Goal: Information Seeking & Learning: Understand process/instructions

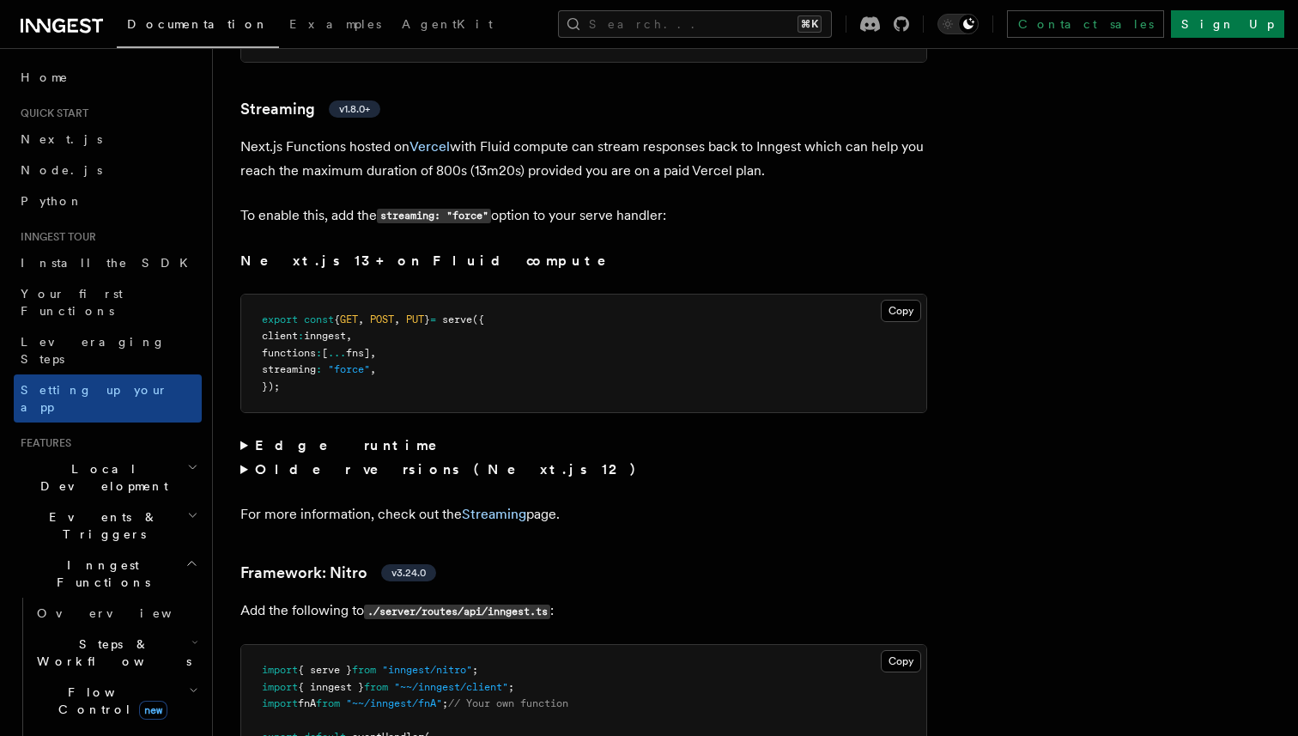
scroll to position [11800, 0]
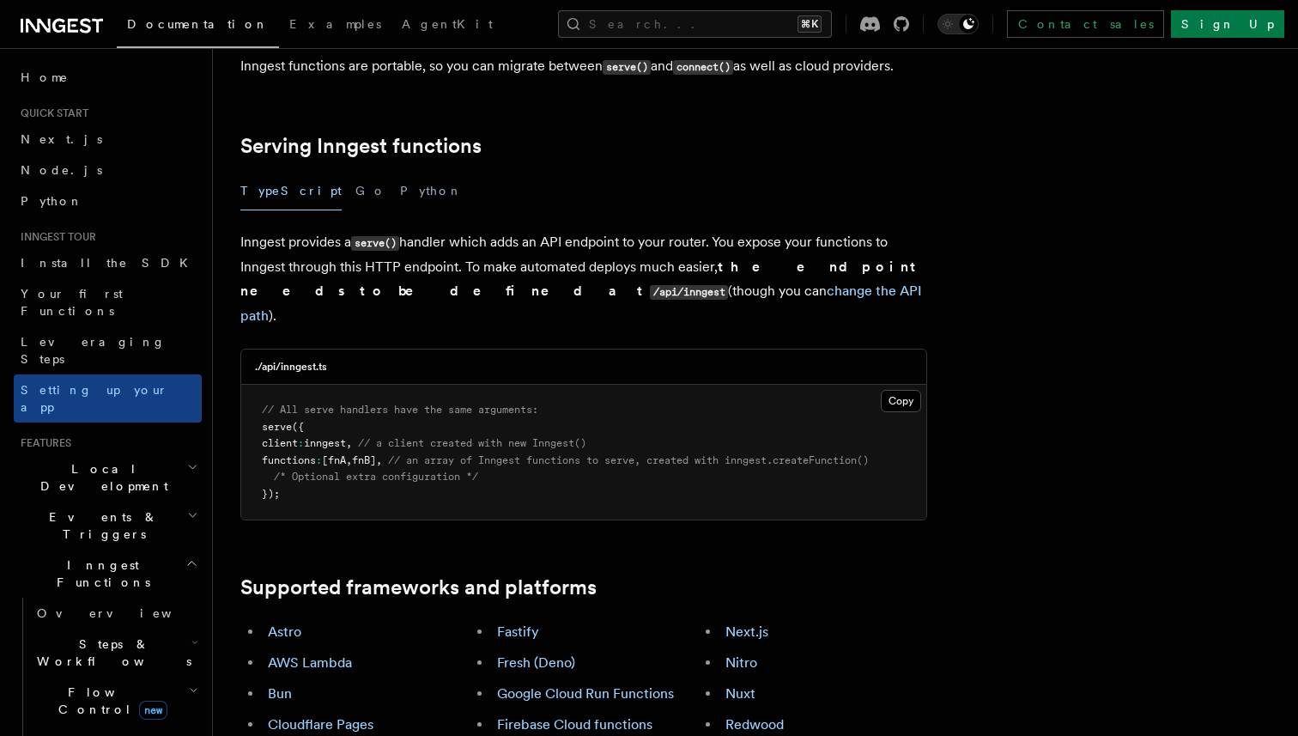
scroll to position [294, 0]
